Goal: Information Seeking & Learning: Learn about a topic

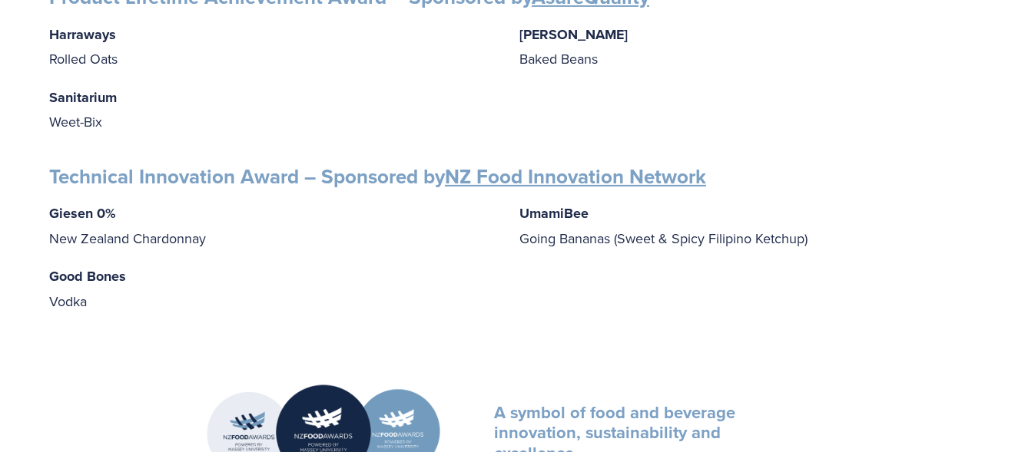
scroll to position [2464, 0]
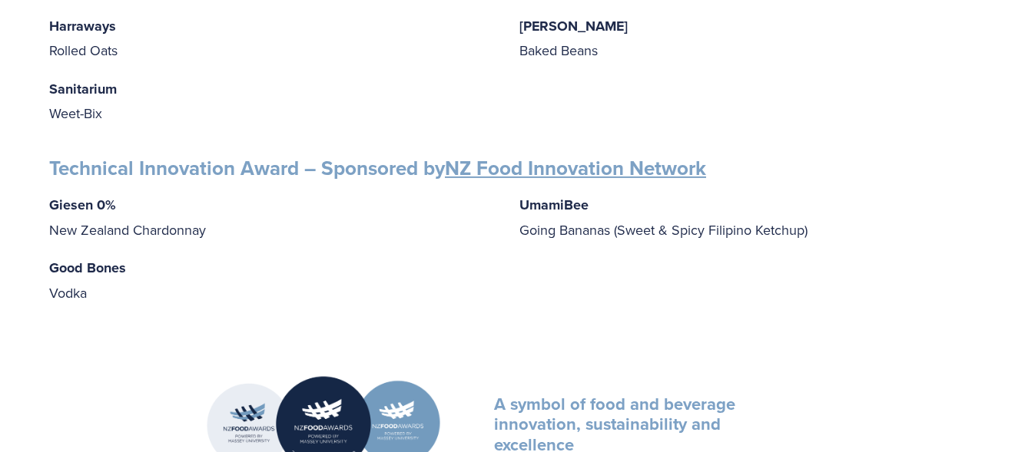
click at [554, 161] on link "NZ Food Innovation Network" at bounding box center [575, 168] width 261 height 29
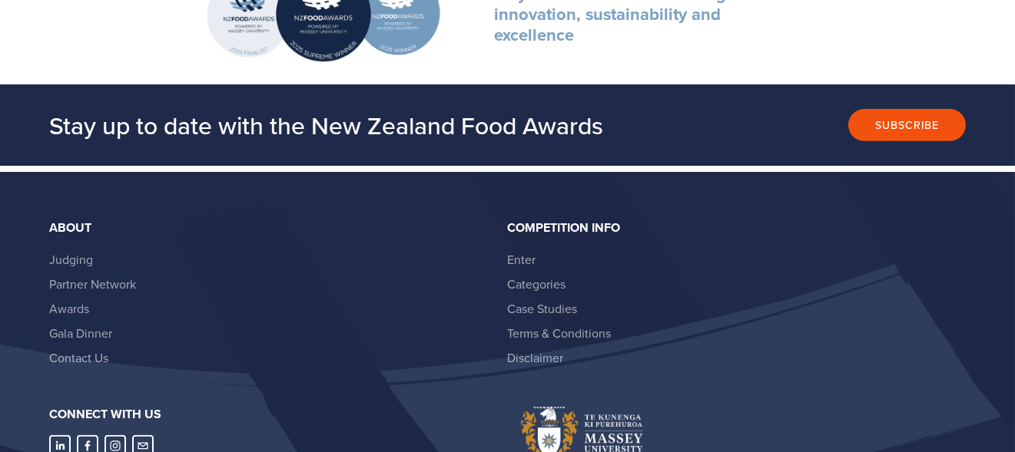
scroll to position [2865, 0]
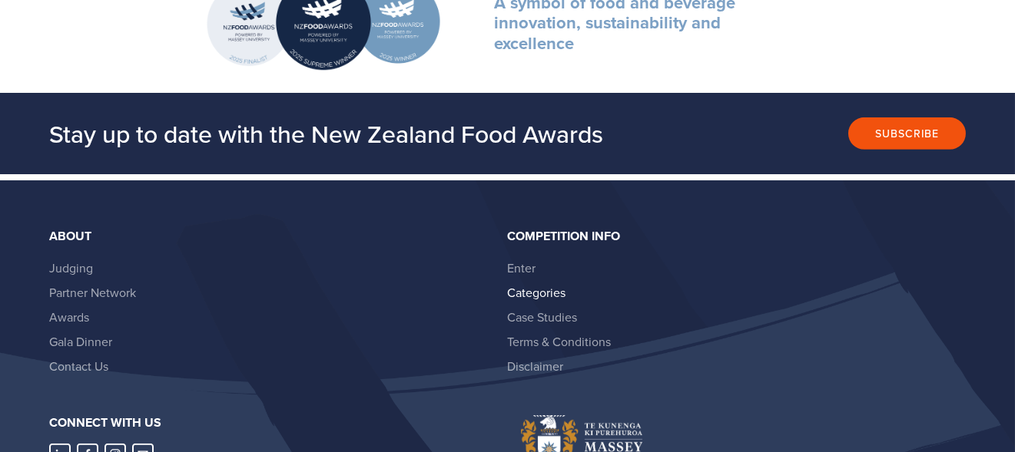
click at [528, 286] on link "Categories" at bounding box center [537, 292] width 58 height 17
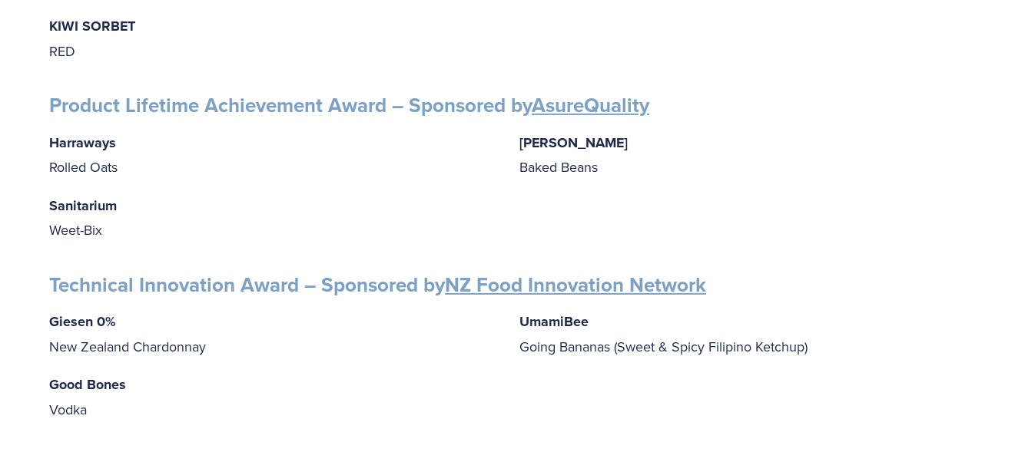
scroll to position [2391, 0]
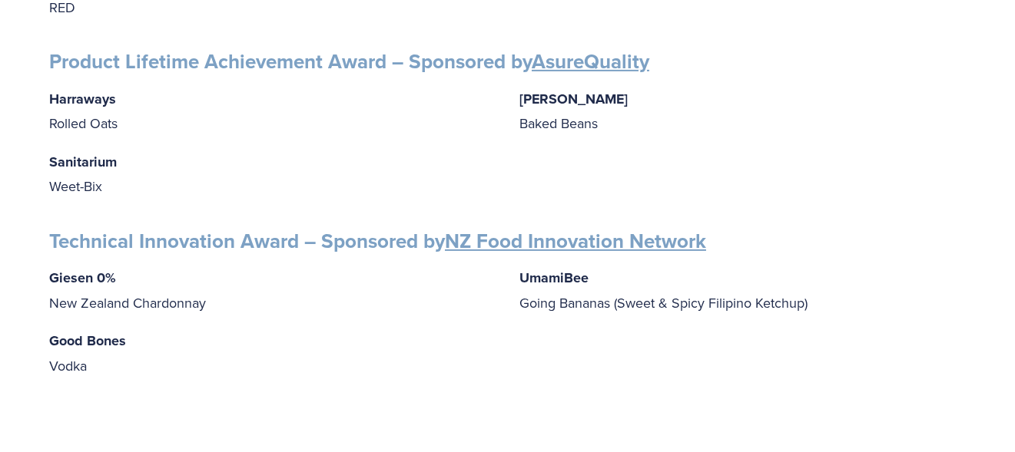
click at [564, 268] on strong "UmamiBee" at bounding box center [554, 278] width 69 height 20
drag, startPoint x: 550, startPoint y: 275, endPoint x: 540, endPoint y: 309, distance: 35.2
click at [544, 300] on p "UmamiBee Going Bananas (Sweet & Spicy Filipino Ketchup)" at bounding box center [743, 290] width 446 height 49
drag, startPoint x: 558, startPoint y: 273, endPoint x: 549, endPoint y: 275, distance: 8.6
click at [558, 273] on strong "UmamiBee" at bounding box center [554, 278] width 69 height 20
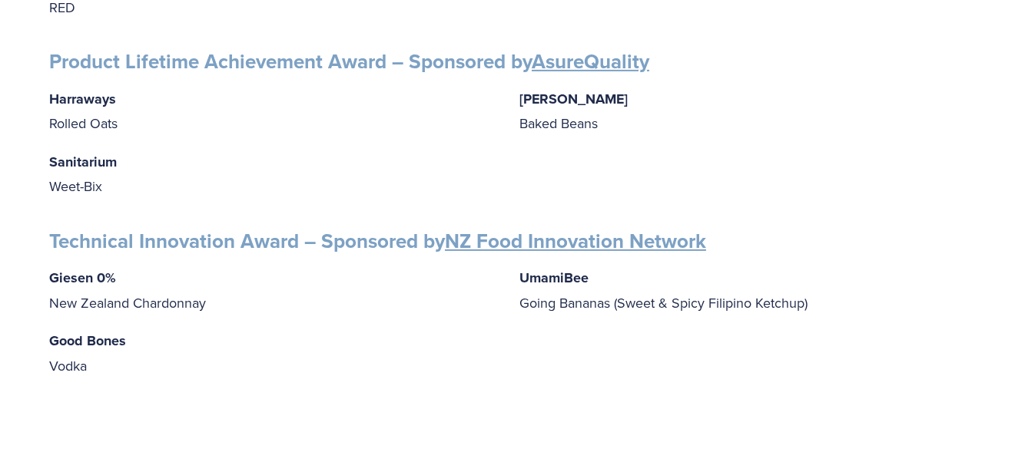
click at [520, 271] on strong "UmamiBee" at bounding box center [554, 278] width 69 height 20
drag, startPoint x: 522, startPoint y: 271, endPoint x: 593, endPoint y: 273, distance: 70.7
click at [593, 273] on p "UmamiBee Going Bananas (Sweet & Spicy Filipino Ketchup)" at bounding box center [743, 290] width 446 height 49
copy strong "UmamiBee"
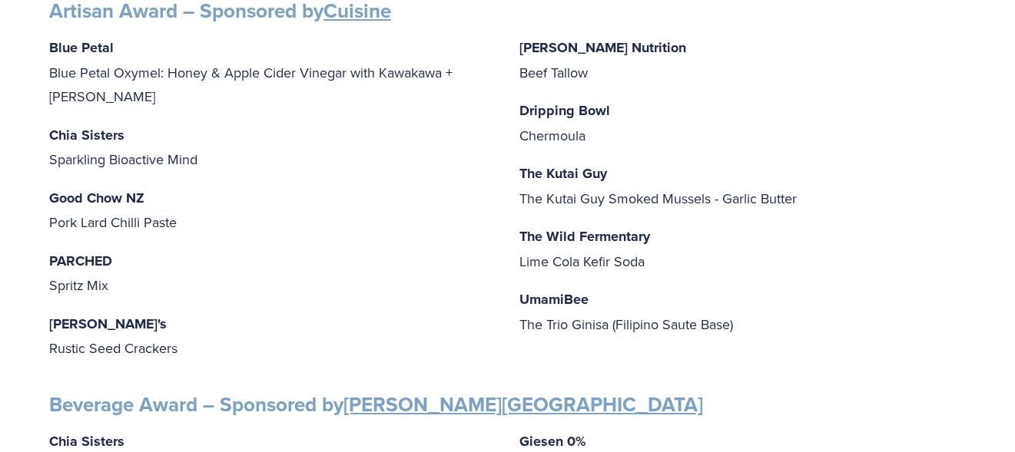
scroll to position [377, 0]
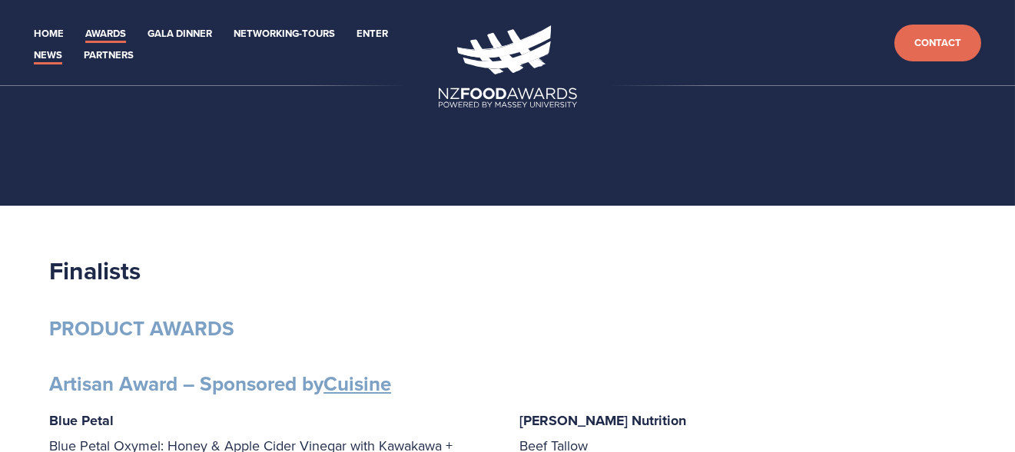
click at [54, 52] on link "News" at bounding box center [48, 56] width 28 height 18
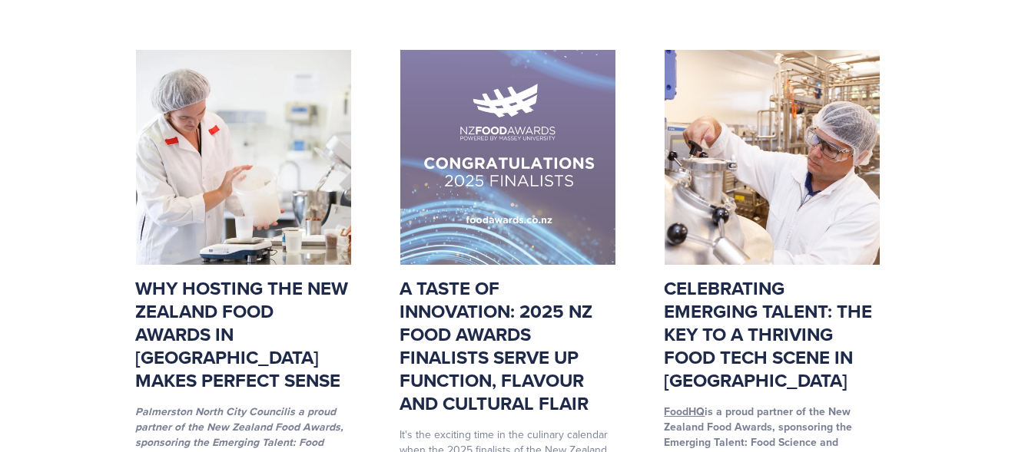
scroll to position [307, 0]
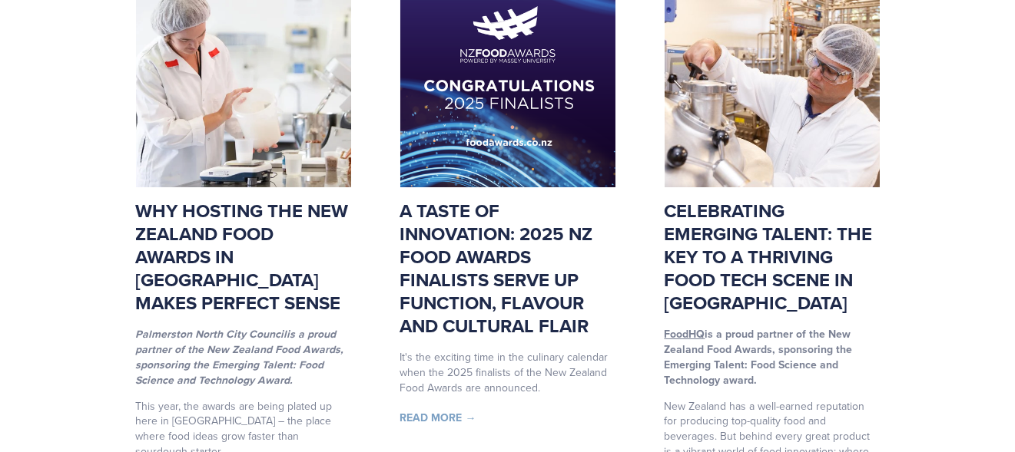
click at [702, 263] on link "Celebrating Emerging Talent: The Key to a thriving food tech scene in New Zeala…" at bounding box center [768, 256] width 208 height 119
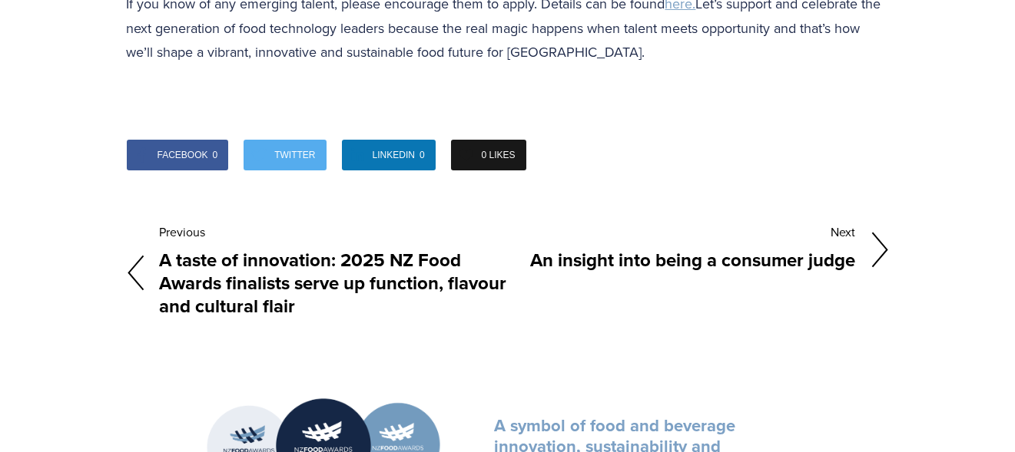
scroll to position [1733, 0]
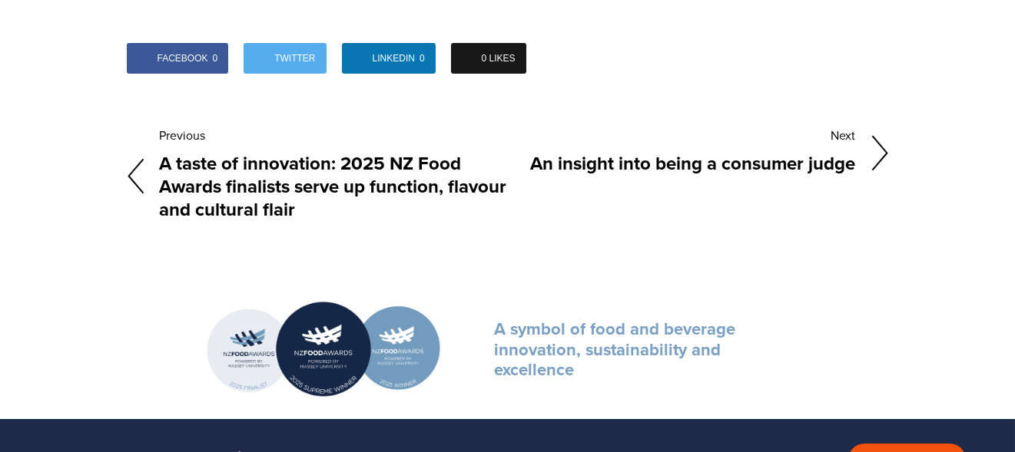
click at [724, 149] on h4 "An insight into being a consumer judge" at bounding box center [682, 163] width 348 height 29
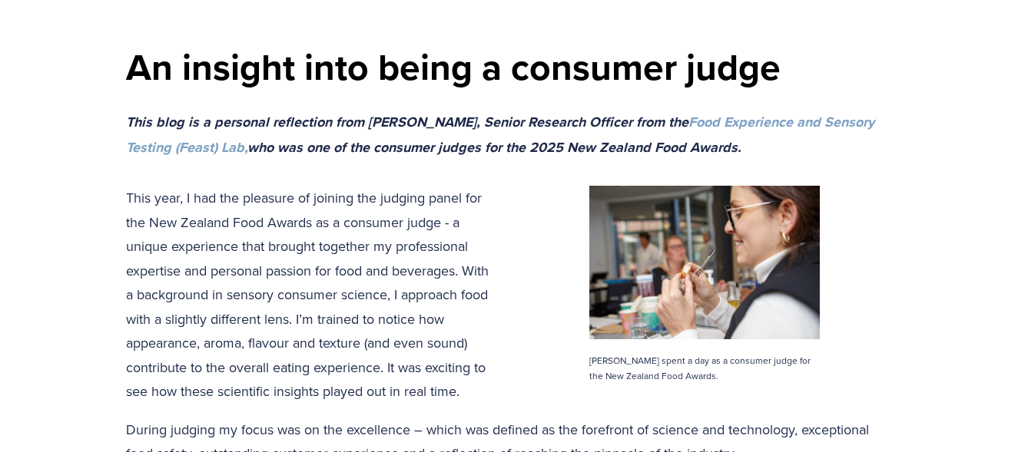
scroll to position [230, 0]
